Goal: Navigation & Orientation: Find specific page/section

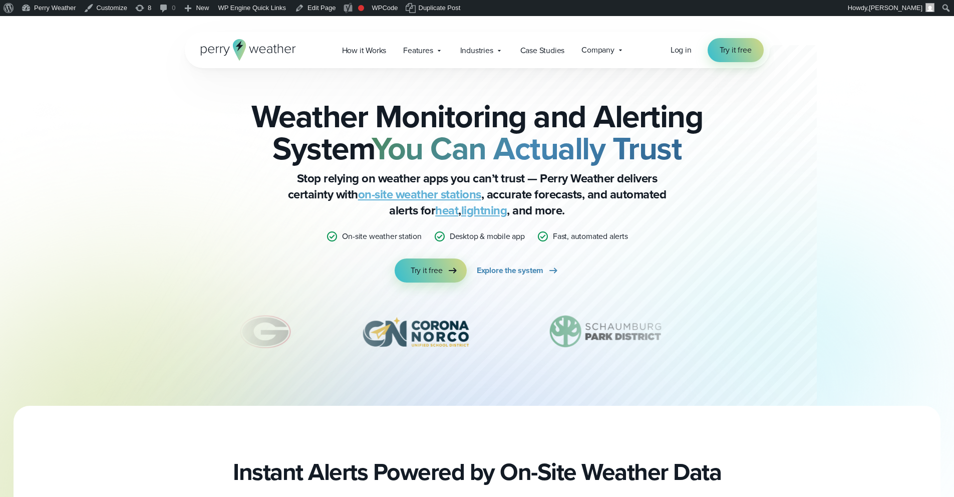
click at [468, 213] on link "lightning" at bounding box center [484, 210] width 46 height 18
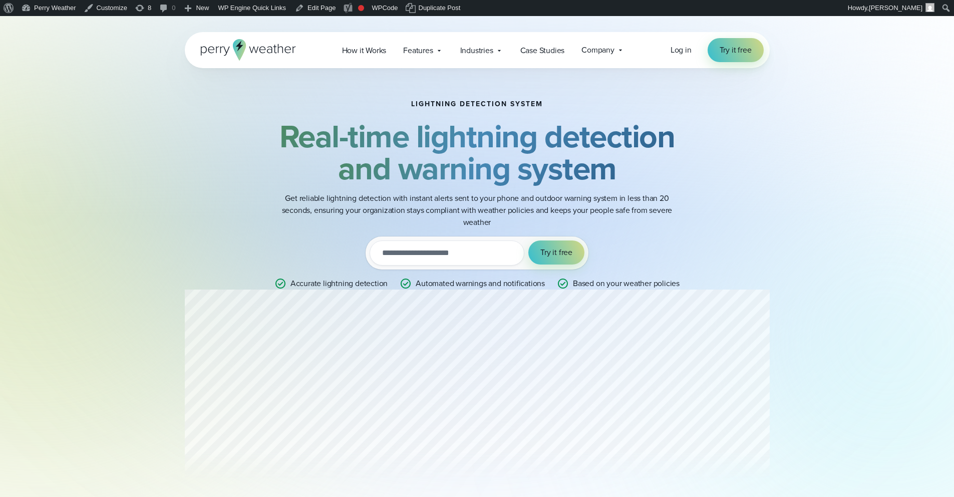
click at [249, 46] on icon at bounding box center [248, 50] width 95 height 22
